Goal: Navigation & Orientation: Find specific page/section

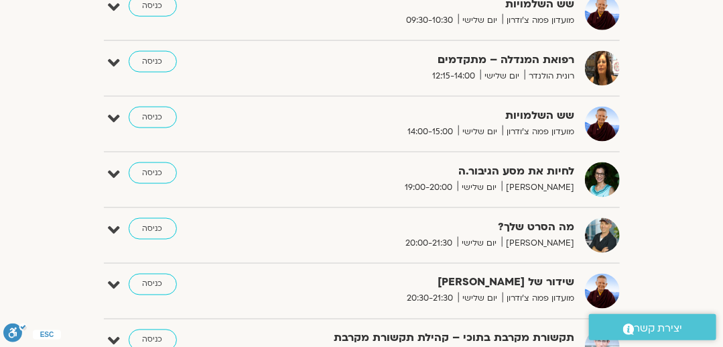
scroll to position [613, 0]
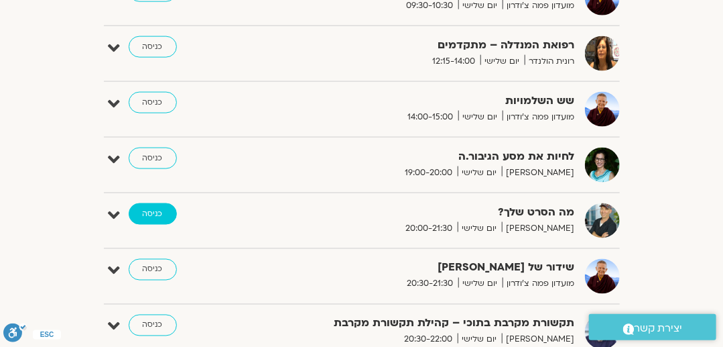
click at [156, 215] on link "כניסה" at bounding box center [153, 213] width 48 height 21
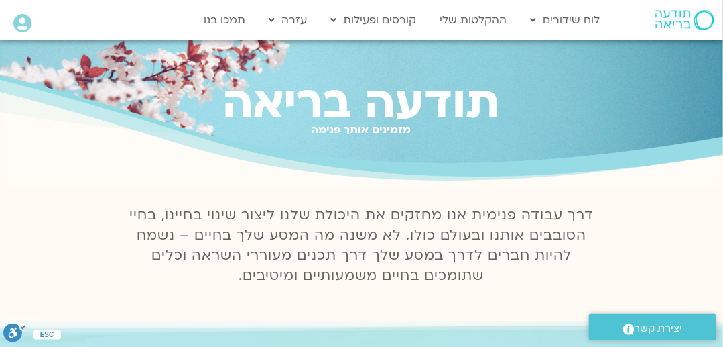
click at [19, 19] on icon at bounding box center [22, 23] width 18 height 19
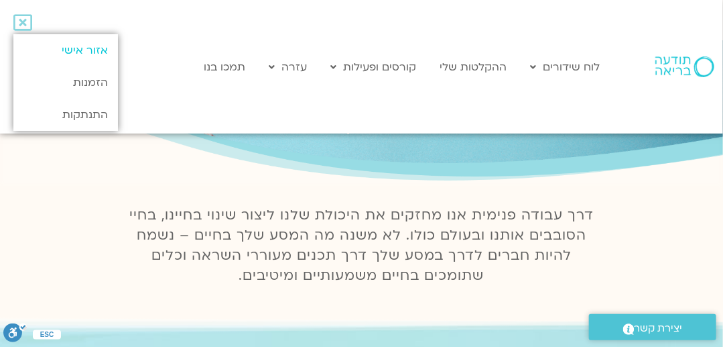
click at [92, 49] on link "אזור אישי" at bounding box center [65, 50] width 105 height 32
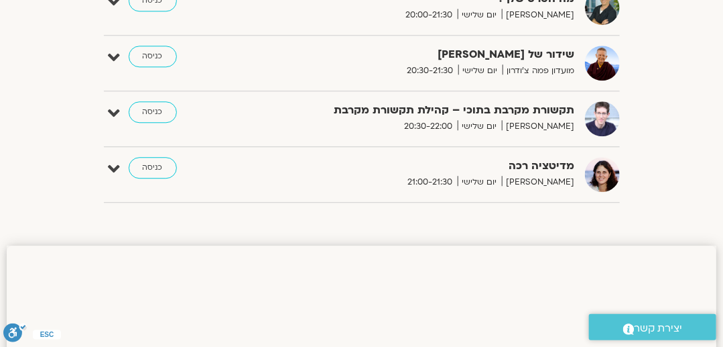
scroll to position [1073, 0]
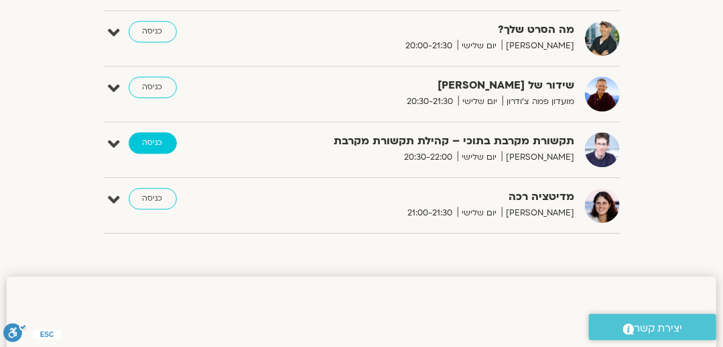
click at [155, 135] on link "כניסה" at bounding box center [153, 142] width 48 height 21
